Goal: Task Accomplishment & Management: Manage account settings

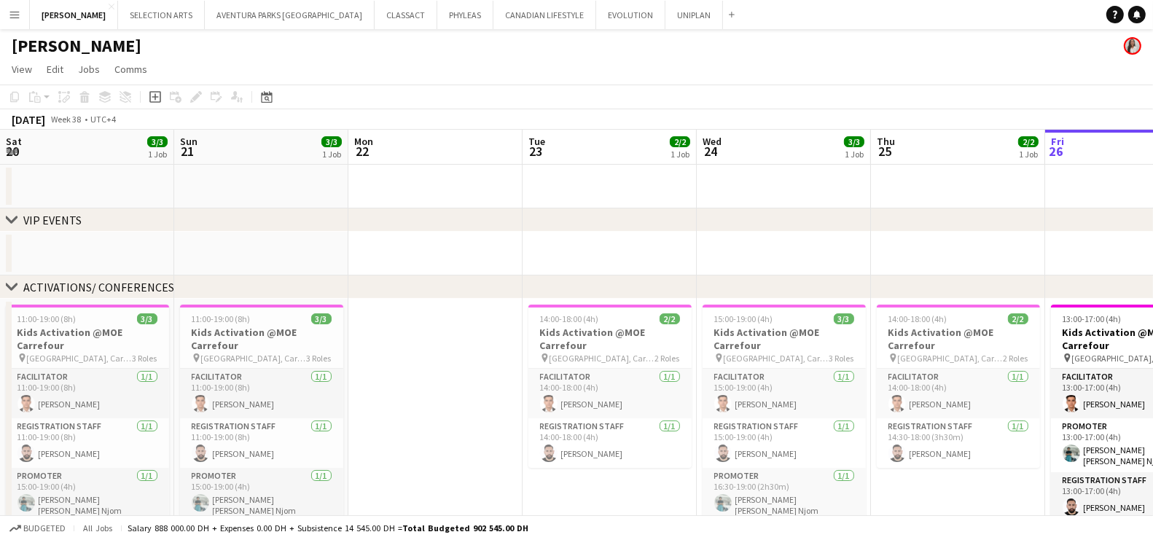
scroll to position [0, 332]
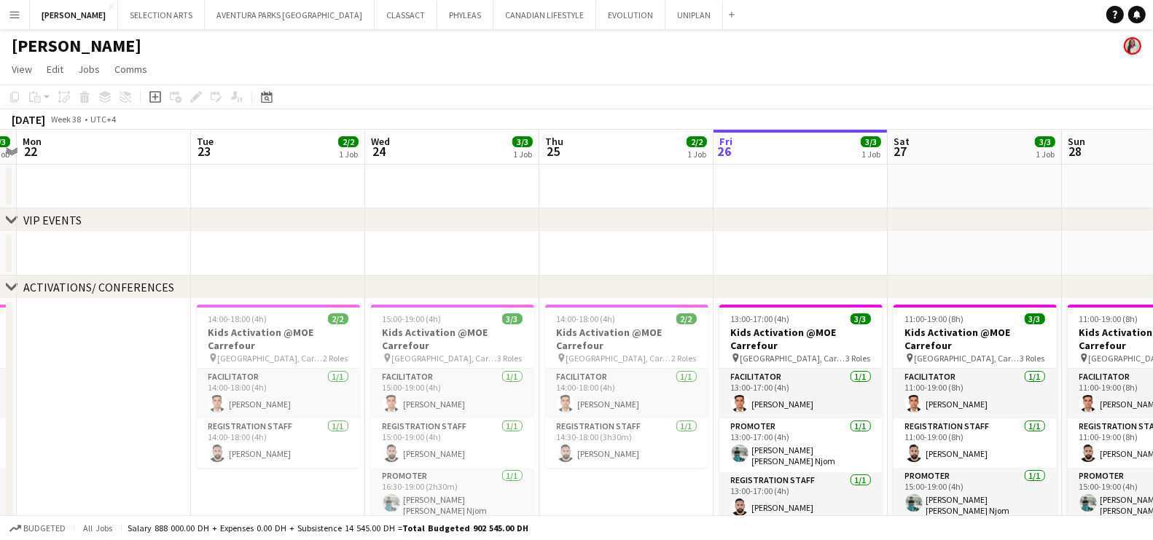
click at [11, 12] on app-icon "Menu" at bounding box center [15, 15] width 12 height 12
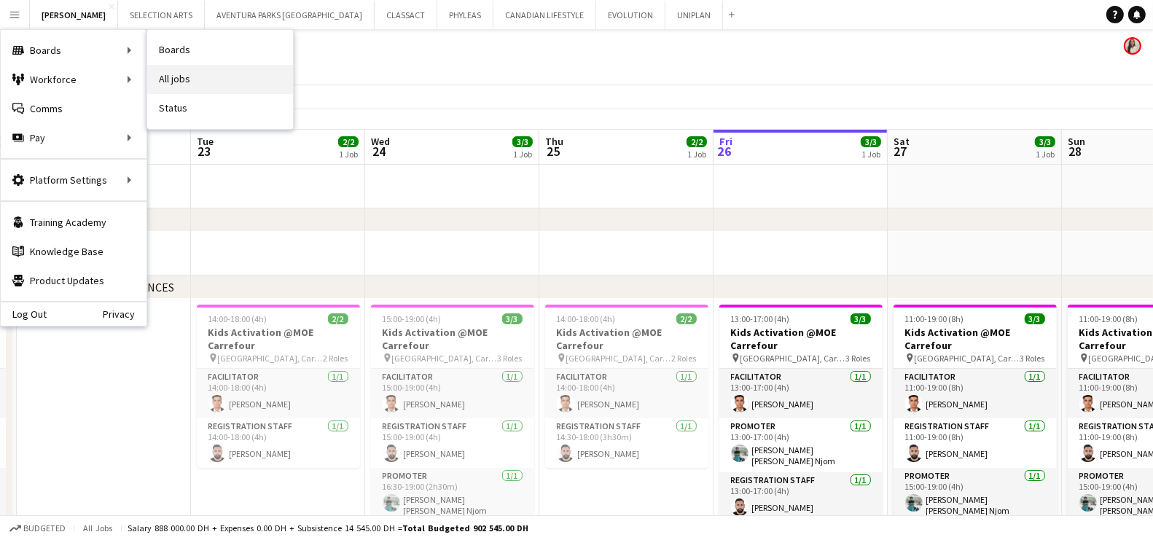
click at [183, 79] on link "All jobs" at bounding box center [220, 79] width 146 height 29
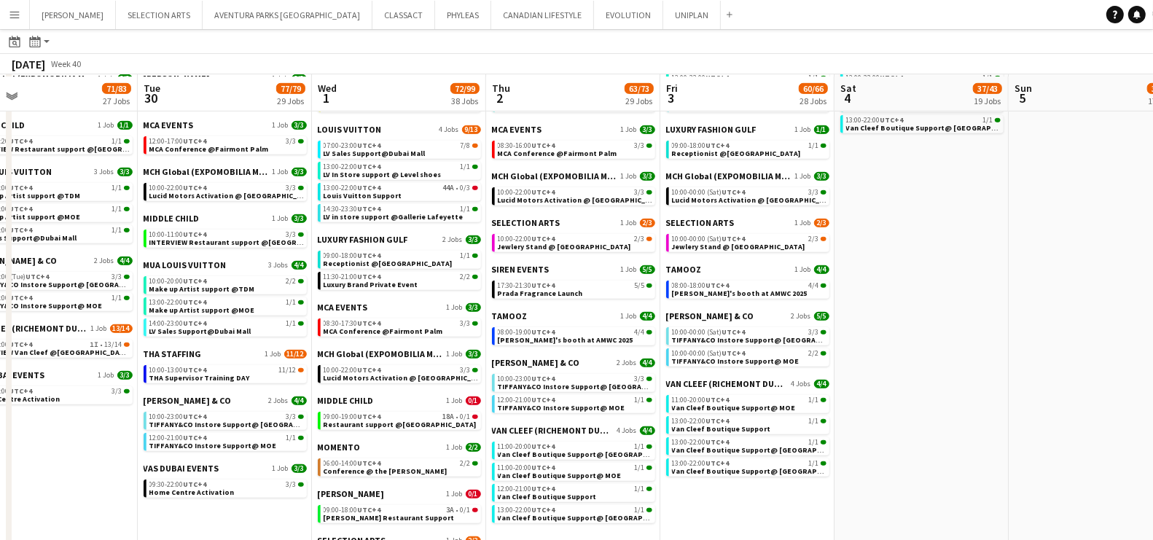
scroll to position [746, 0]
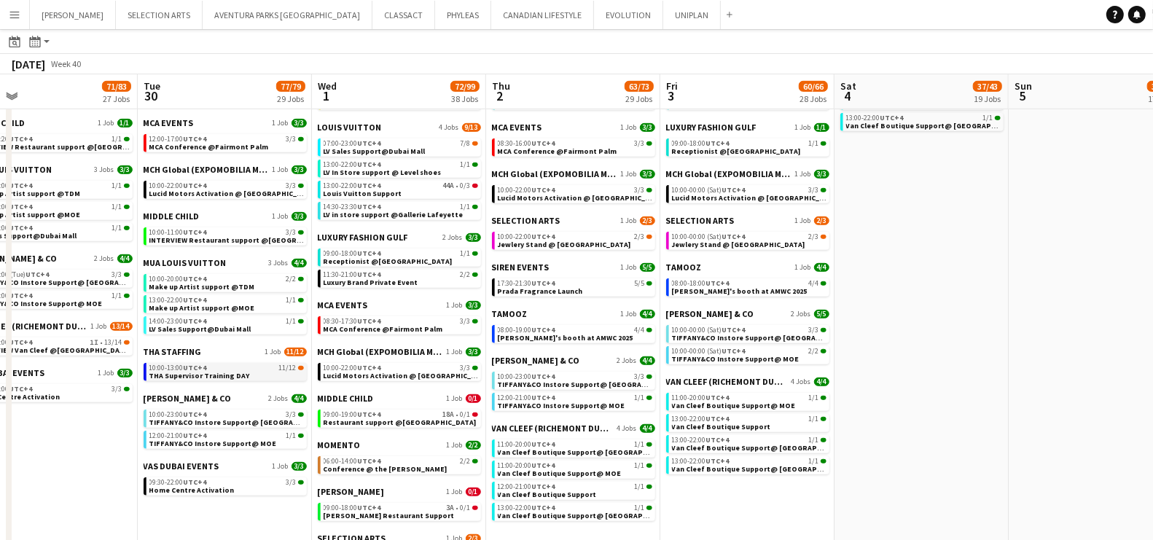
click at [198, 372] on span "THA Supervisor Training DAY" at bounding box center [199, 375] width 101 height 9
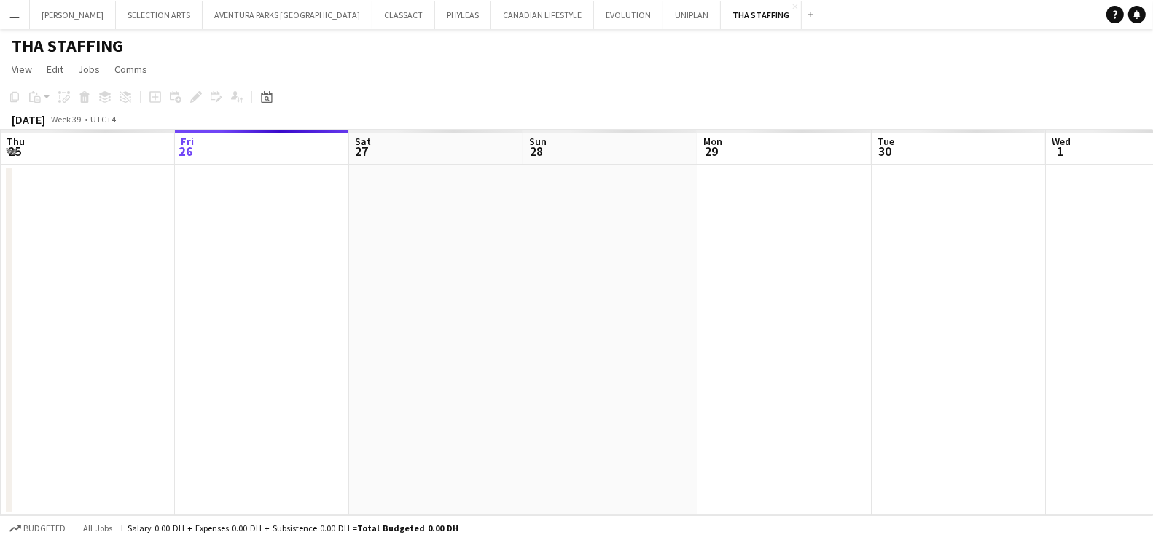
scroll to position [0, 501]
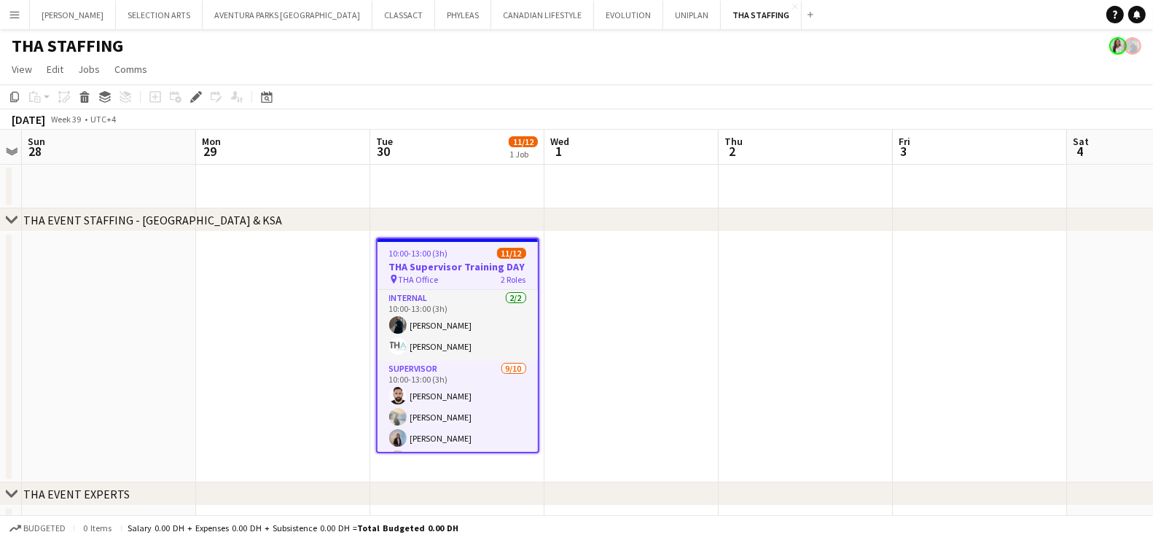
click at [463, 272] on h3 "THA Supervisor Training DAY" at bounding box center [457, 266] width 160 height 13
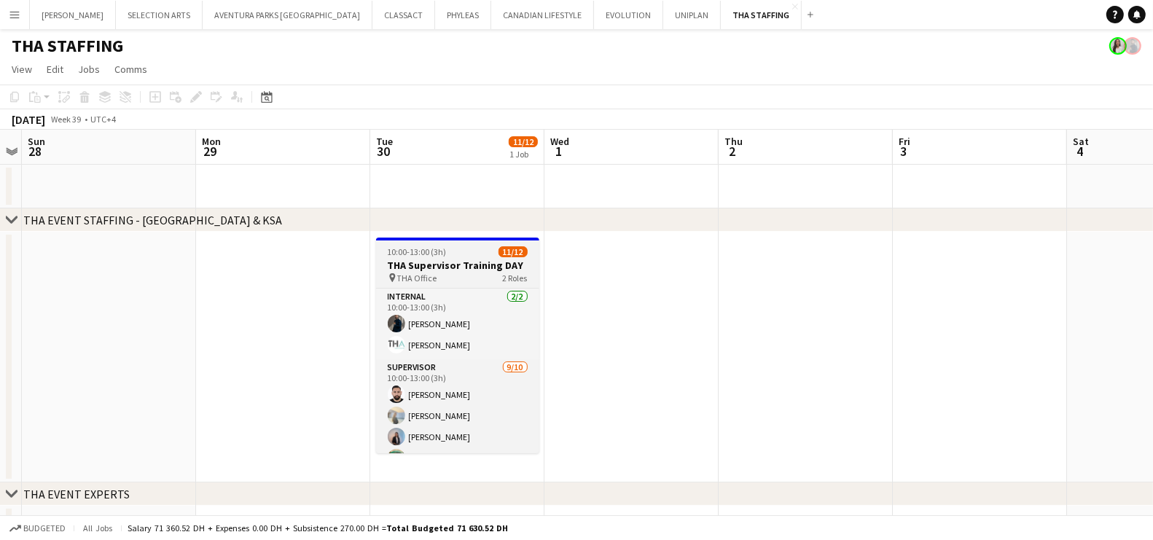
click at [463, 272] on div "pin THA Office 2 Roles" at bounding box center [457, 278] width 163 height 12
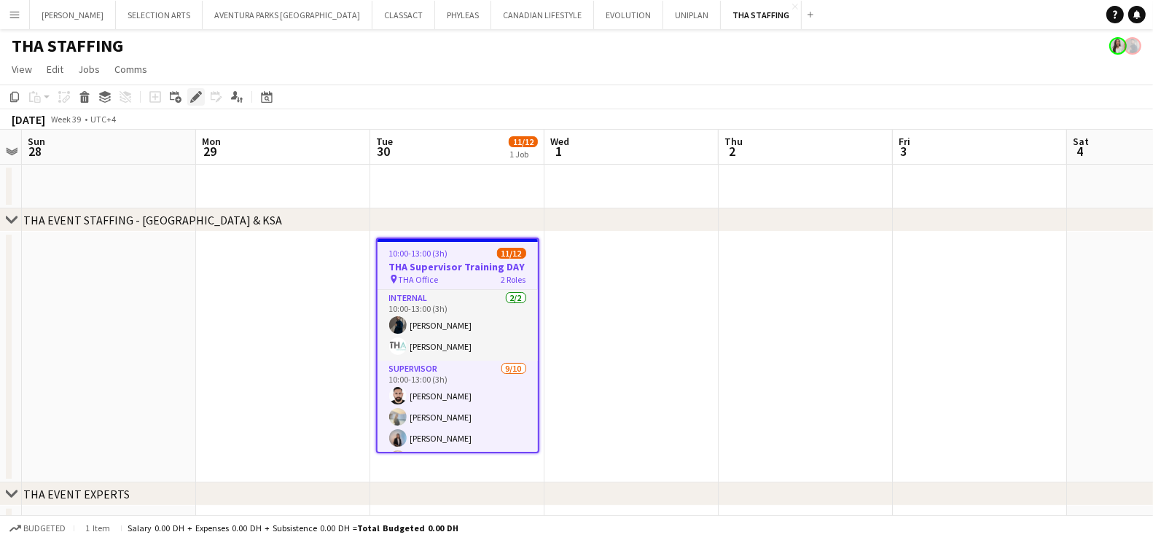
click at [197, 98] on icon "Edit" at bounding box center [196, 97] width 12 height 12
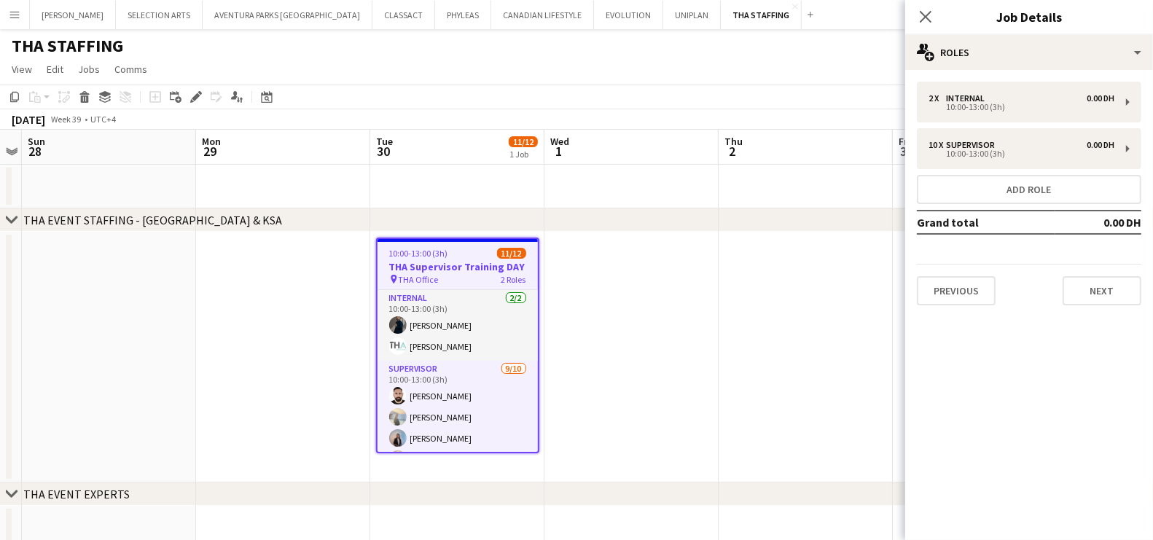
click at [296, 323] on app-date-cell at bounding box center [283, 357] width 174 height 251
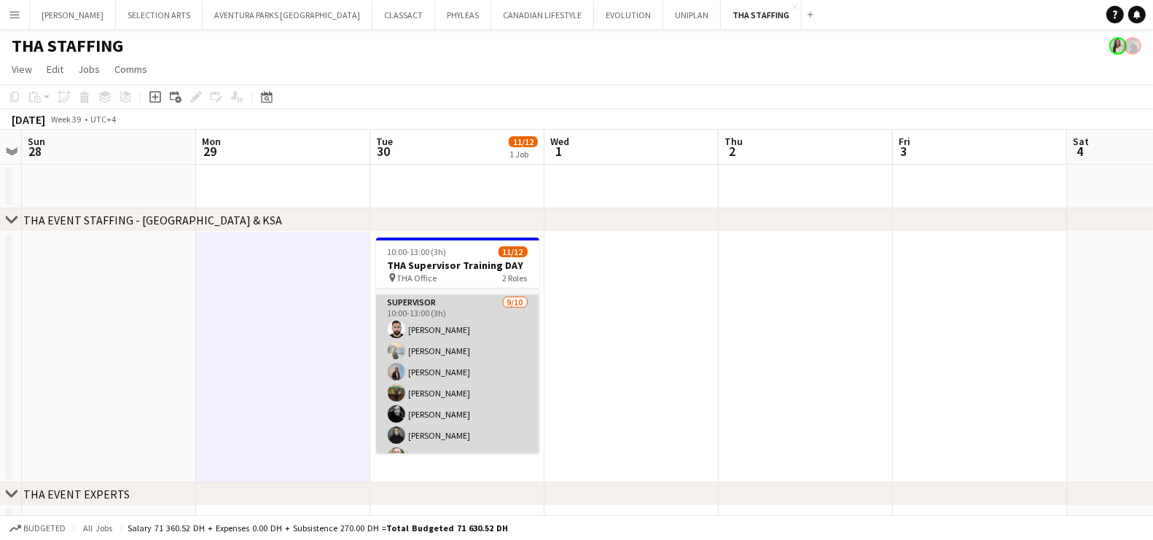
scroll to position [43, 0]
click at [442, 338] on app-card-role "Supervisor 9/10 10:00-13:00 (3h) Moustafa Hamada Daria Burdiuk Marina Paez Moem…" at bounding box center [457, 436] width 163 height 240
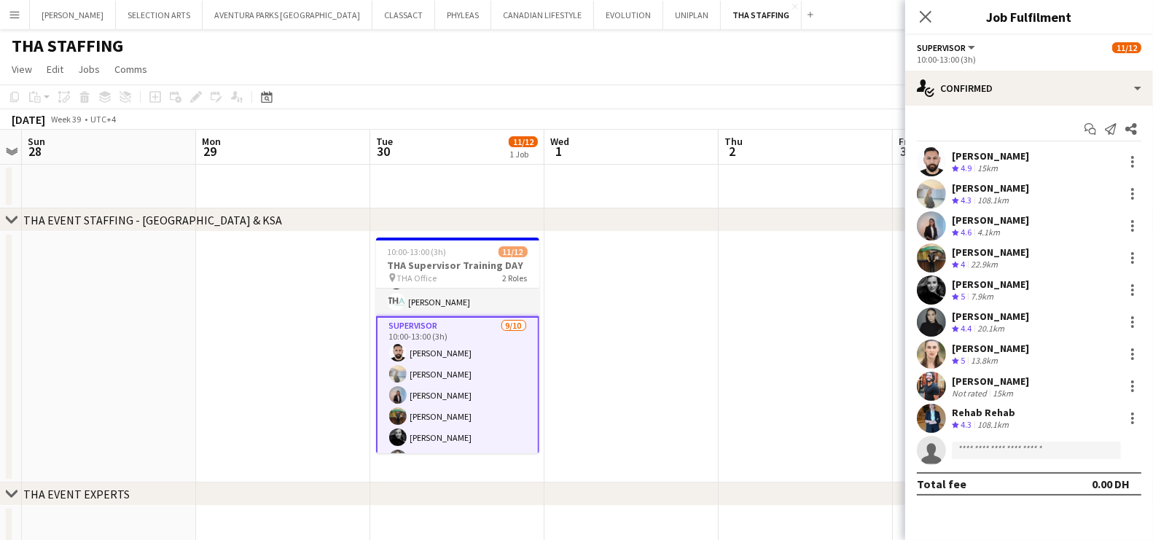
drag, startPoint x: 954, startPoint y: 152, endPoint x: 948, endPoint y: 130, distance: 22.1
click at [948, 130] on div "Start chat Send notification Share Moustafa Hamada Crew rating 4.9 15km Daria B…" at bounding box center [1029, 306] width 248 height 401
